Goal: Task Accomplishment & Management: Manage account settings

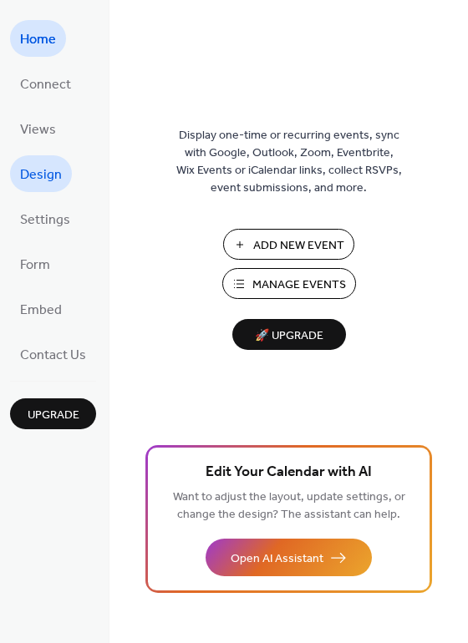
click at [37, 174] on span "Design" at bounding box center [41, 175] width 42 height 27
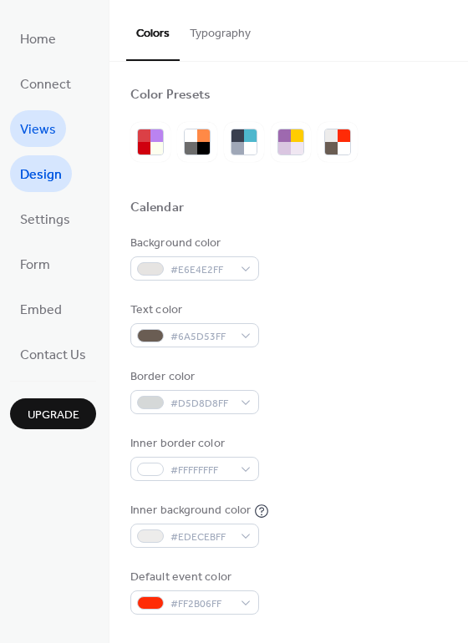
click at [48, 127] on span "Views" at bounding box center [38, 130] width 36 height 27
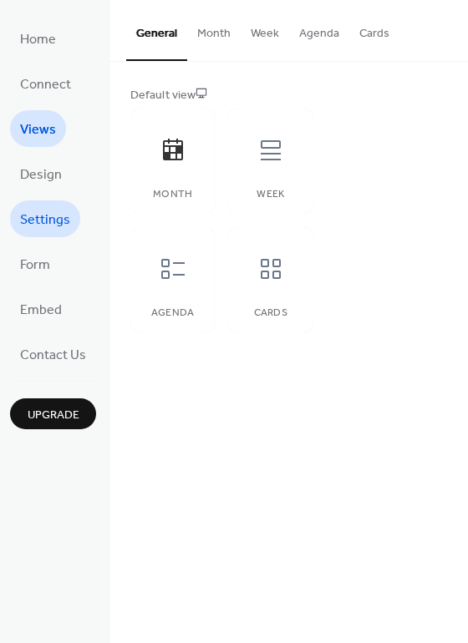
click at [53, 217] on span "Settings" at bounding box center [45, 220] width 50 height 27
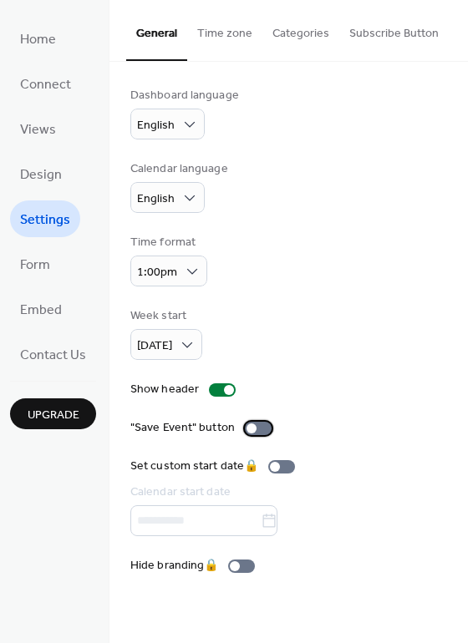
click at [247, 430] on div at bounding box center [252, 429] width 10 height 10
click at [262, 430] on div at bounding box center [265, 429] width 10 height 10
click at [262, 430] on div at bounding box center [258, 428] width 27 height 13
click at [29, 262] on span "Form" at bounding box center [35, 265] width 30 height 27
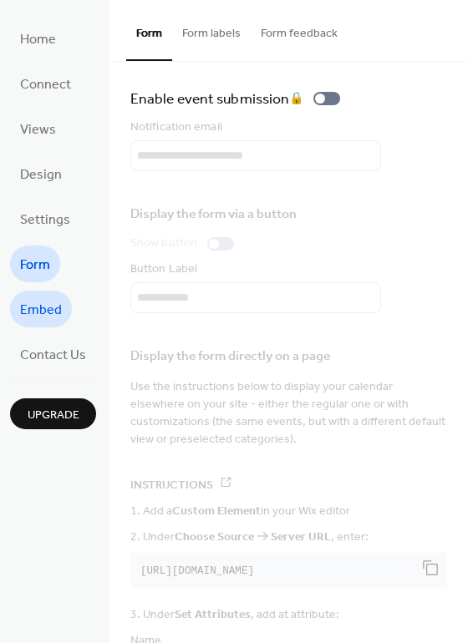
click at [43, 314] on span "Embed" at bounding box center [41, 310] width 42 height 27
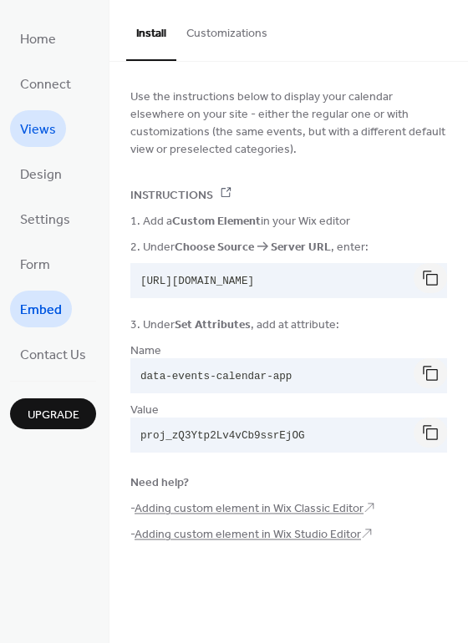
click at [31, 124] on span "Views" at bounding box center [38, 130] width 36 height 27
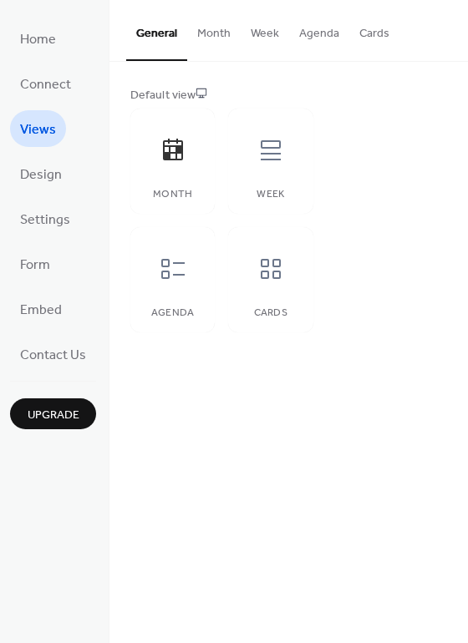
click at [217, 35] on button "Month" at bounding box center [213, 29] width 53 height 59
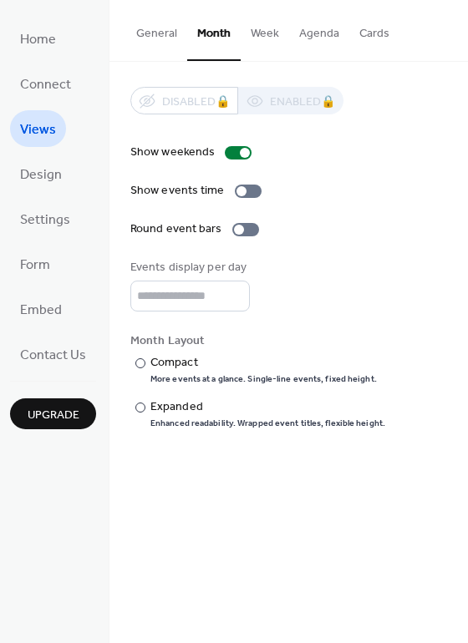
click at [272, 34] on button "Week" at bounding box center [265, 29] width 48 height 59
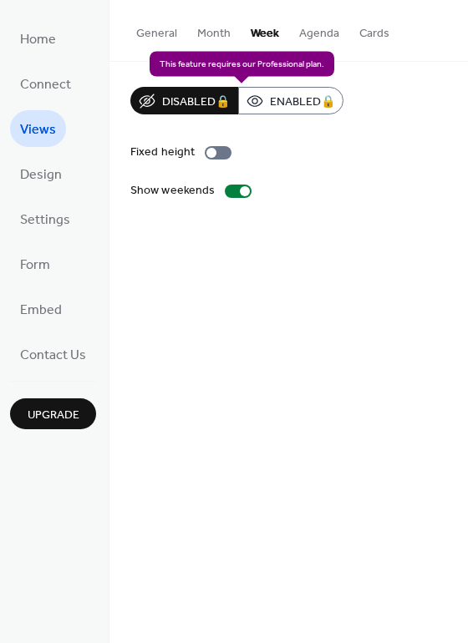
click at [293, 101] on div "Disabled 🔒 Enabled 🔒" at bounding box center [236, 101] width 213 height 28
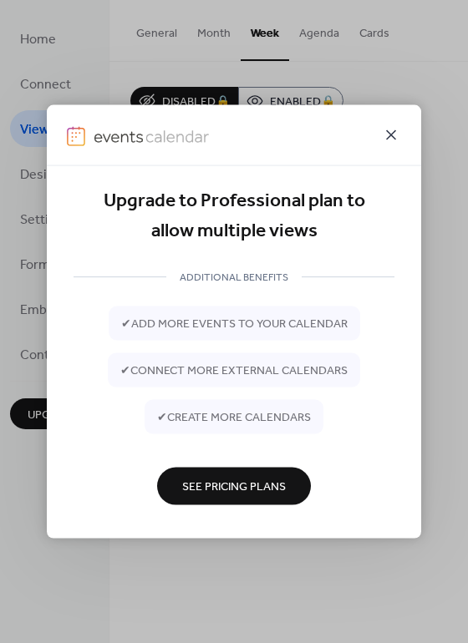
click at [395, 135] on icon at bounding box center [391, 135] width 20 height 20
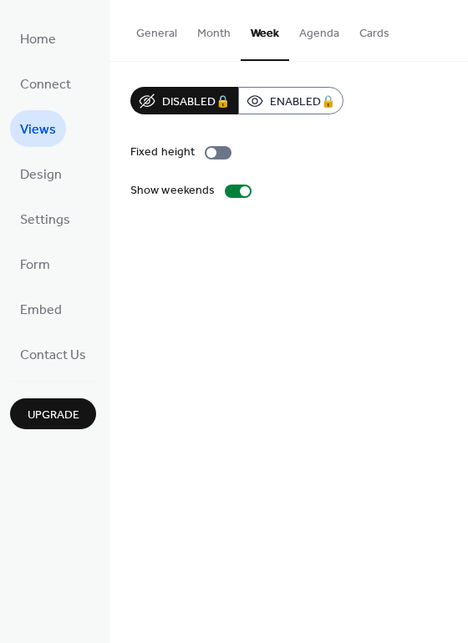
click at [315, 31] on button "Agenda" at bounding box center [319, 29] width 60 height 59
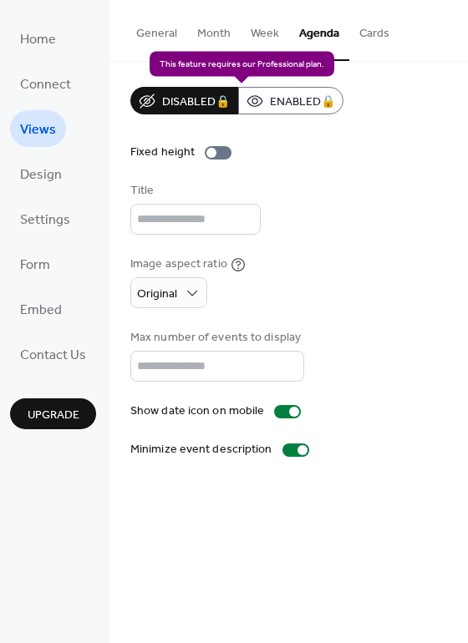
click at [294, 99] on div "Disabled 🔒 Enabled 🔒" at bounding box center [236, 101] width 213 height 28
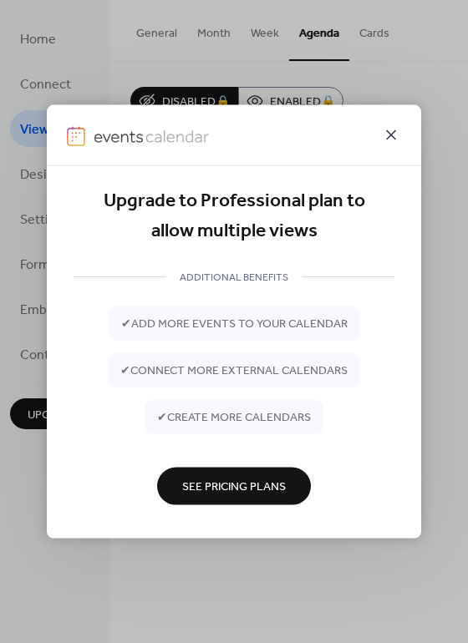
click at [389, 135] on icon at bounding box center [391, 135] width 20 height 20
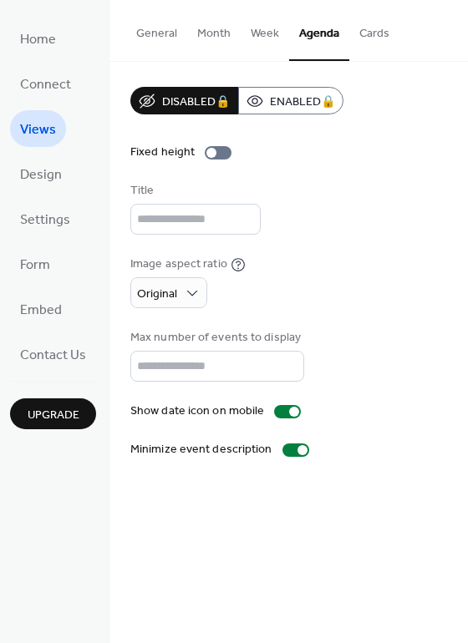
click at [153, 37] on button "General" at bounding box center [156, 29] width 61 height 59
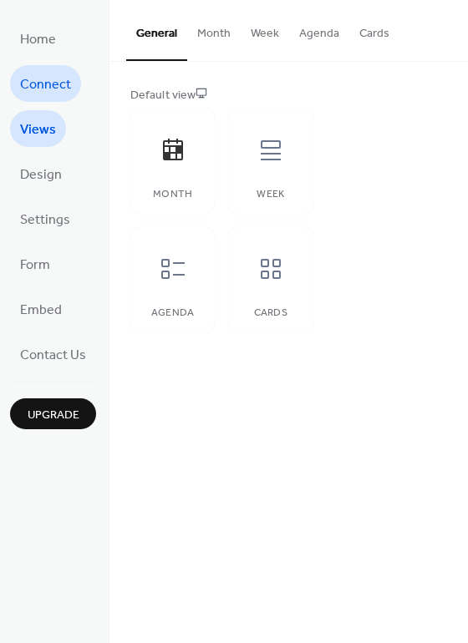
click at [39, 92] on span "Connect" at bounding box center [45, 85] width 51 height 27
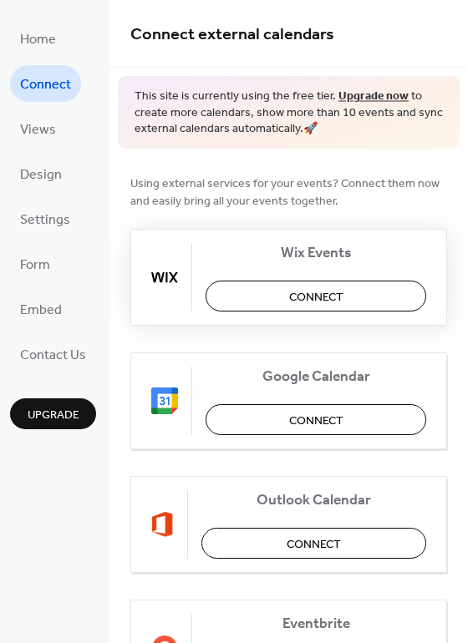
click at [318, 296] on span "Connect" at bounding box center [316, 297] width 54 height 18
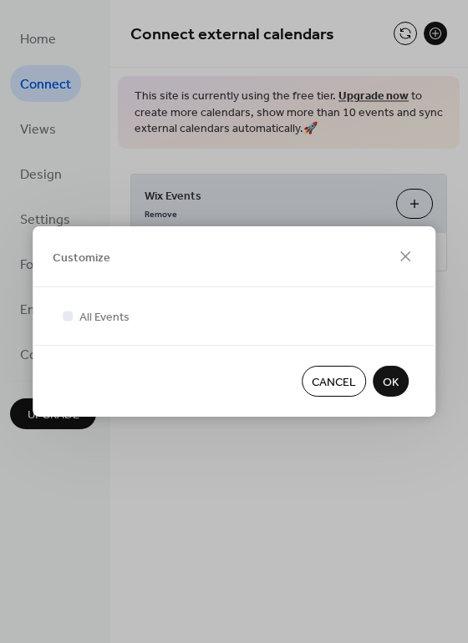
click at [396, 382] on span "OK" at bounding box center [391, 383] width 16 height 18
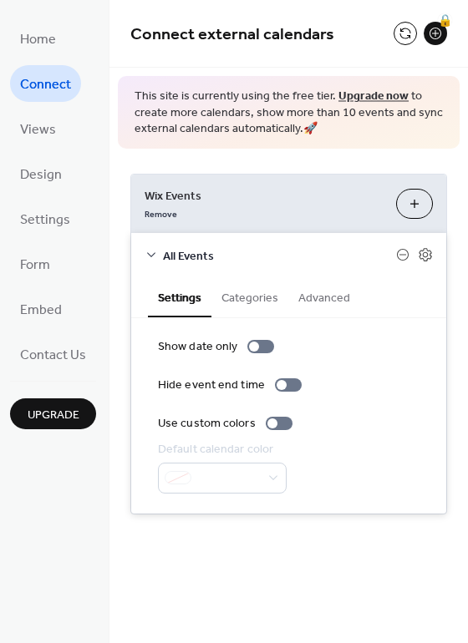
click at [257, 301] on button "Categories" at bounding box center [249, 296] width 77 height 38
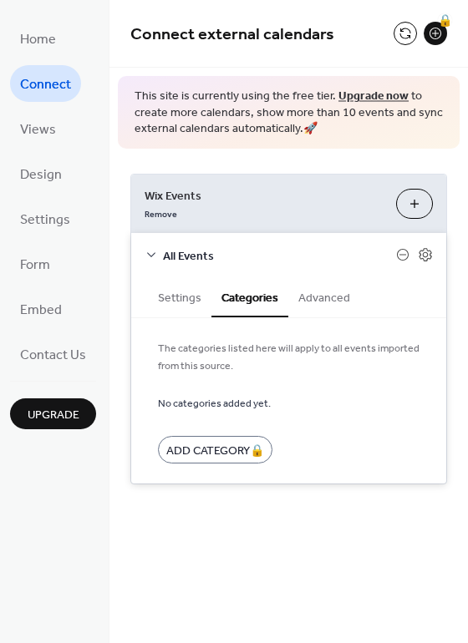
click at [322, 292] on button "Advanced" at bounding box center [324, 296] width 72 height 38
